Goal: Find specific page/section: Find specific page/section

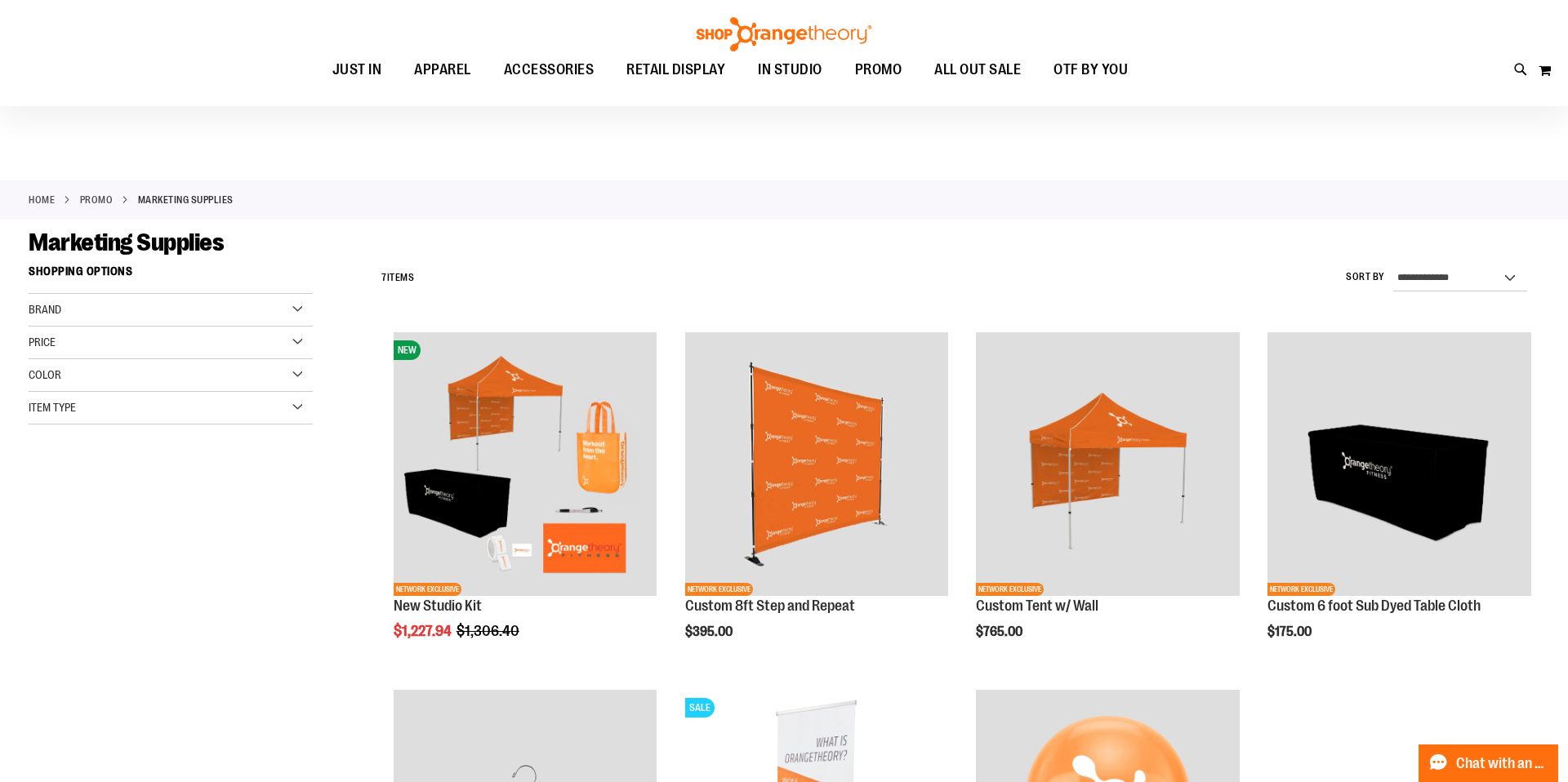
scroll to position [161, 0]
